Goal: Navigation & Orientation: Find specific page/section

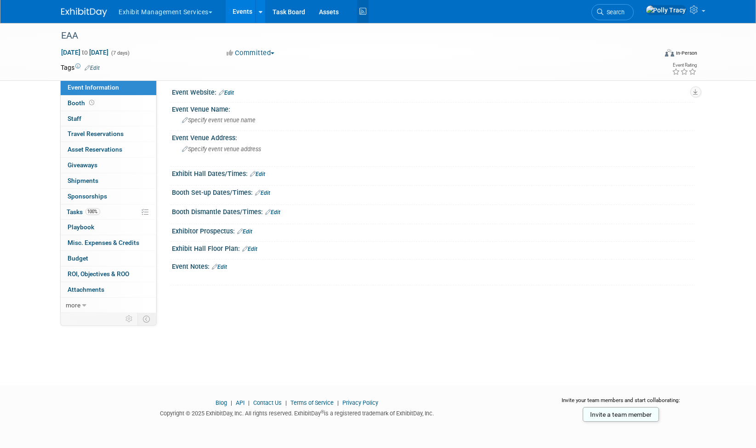
click at [364, 11] on icon at bounding box center [362, 12] width 11 height 14
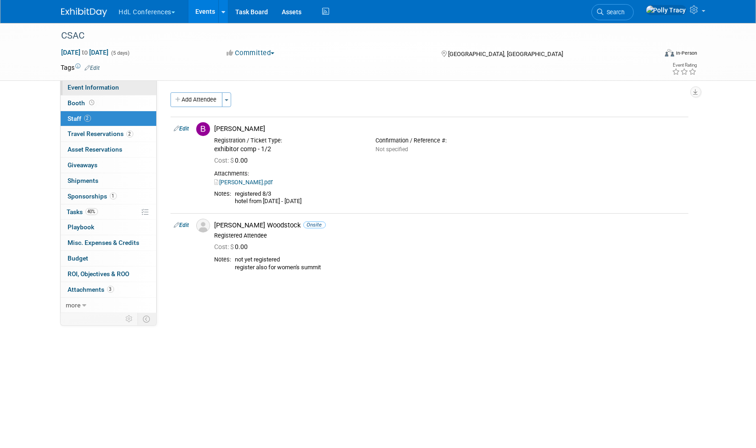
click at [86, 85] on span "Event Information" at bounding box center [93, 87] width 51 height 7
